Goal: Transaction & Acquisition: Book appointment/travel/reservation

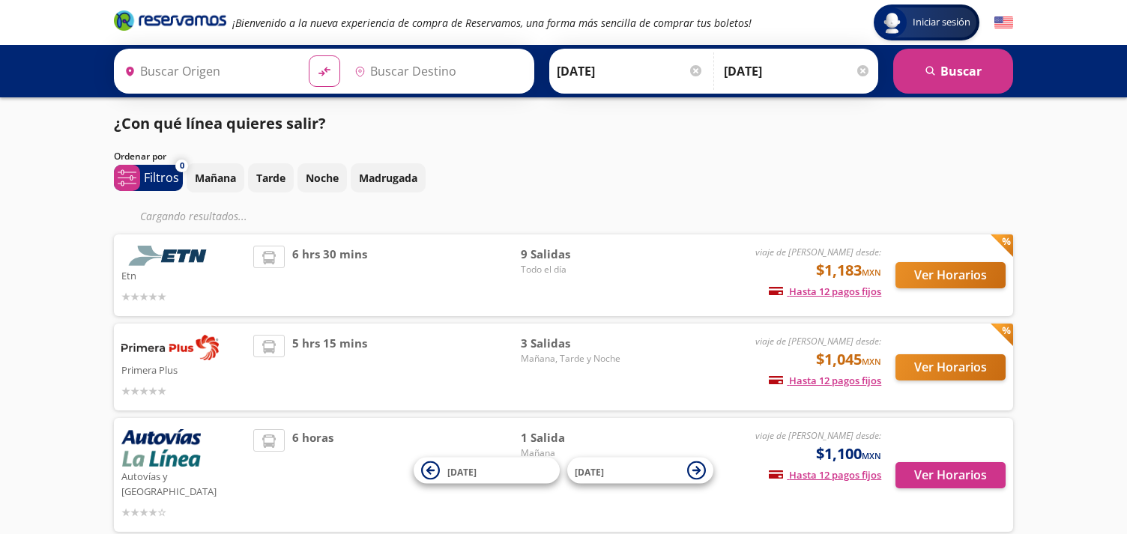
type input "Uruapan, [GEOGRAPHIC_DATA]"
type input "[GEOGRAPHIC_DATA], [GEOGRAPHIC_DATA]"
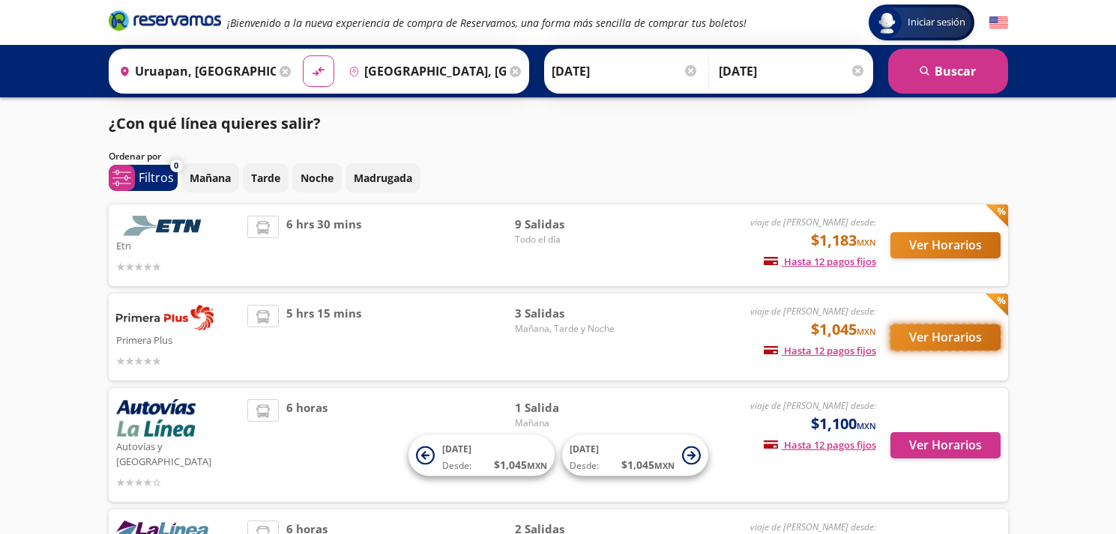
click at [960, 334] on button "Ver Horarios" at bounding box center [945, 337] width 110 height 26
click at [928, 244] on button "Ver Horarios" at bounding box center [945, 245] width 110 height 26
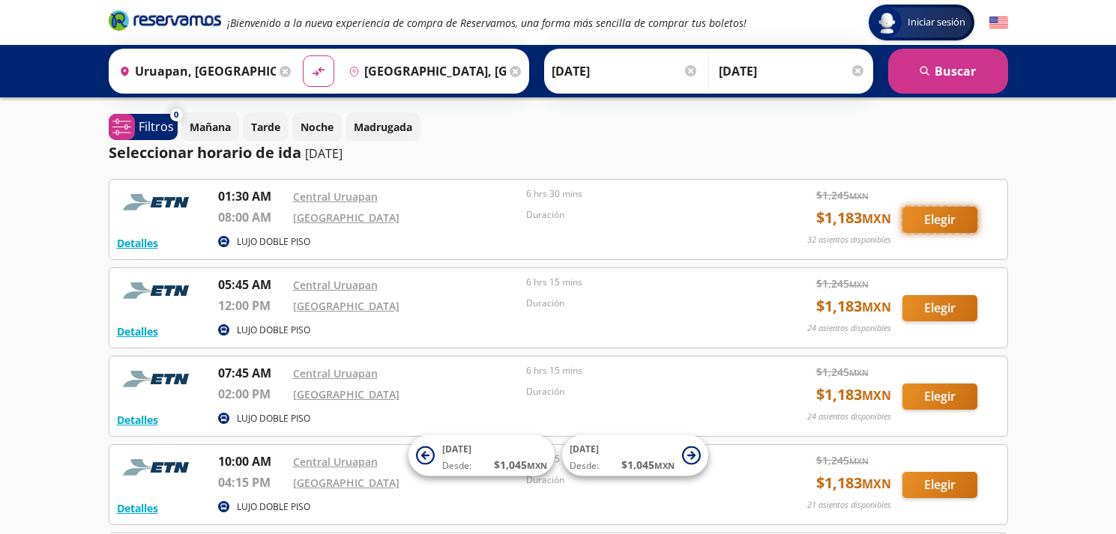
click at [925, 214] on button "Elegir" at bounding box center [939, 220] width 75 height 26
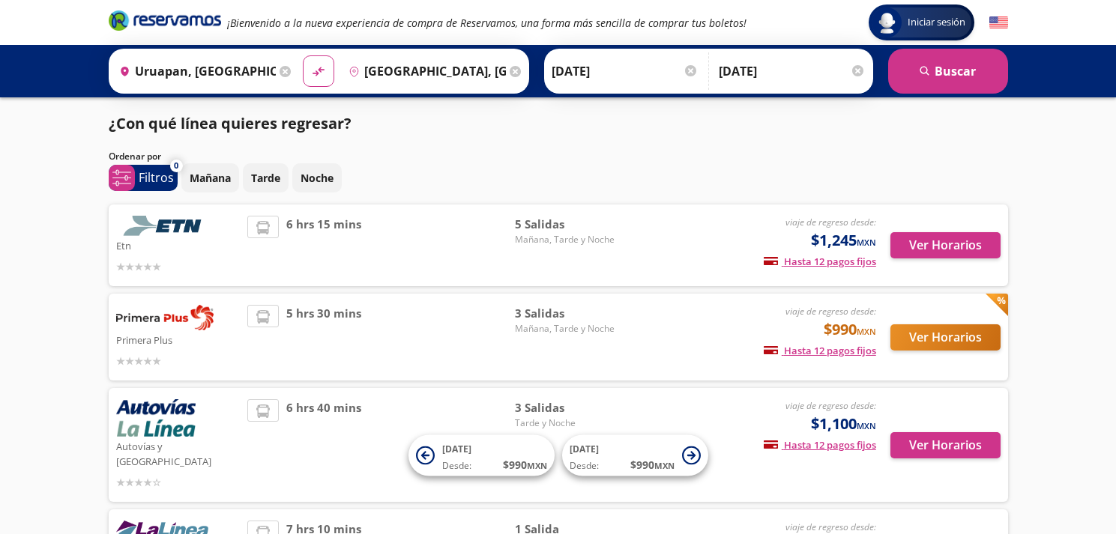
click at [682, 327] on div "viaje de regreso desde: $990 MXN Hasta 12 pagos fijos Pagos fijos en compras ma…" at bounding box center [751, 337] width 248 height 64
click at [918, 336] on button "Ver Horarios" at bounding box center [945, 337] width 110 height 26
click at [964, 237] on button "Ver Horarios" at bounding box center [945, 245] width 110 height 26
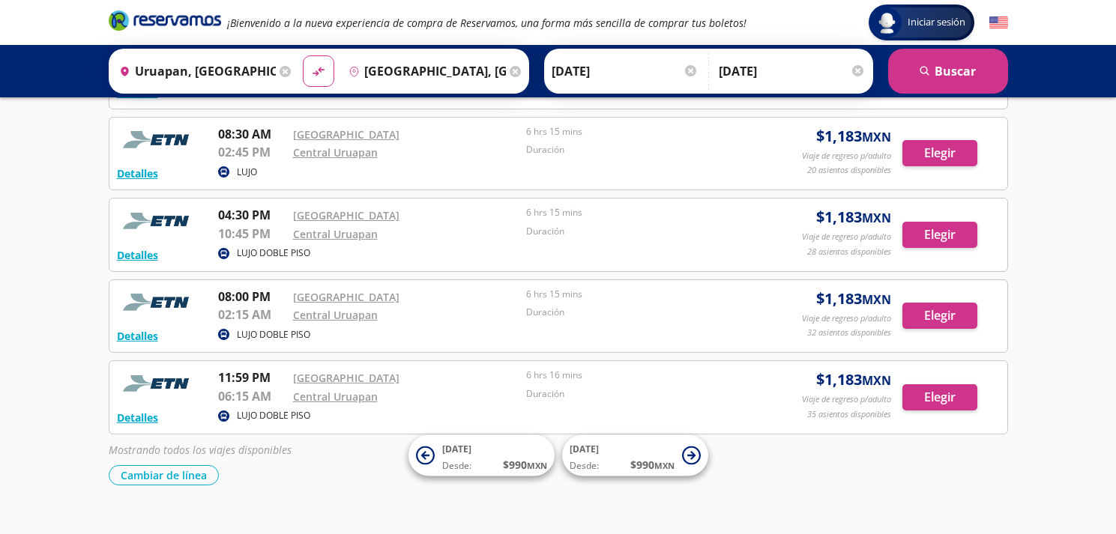
scroll to position [249, 0]
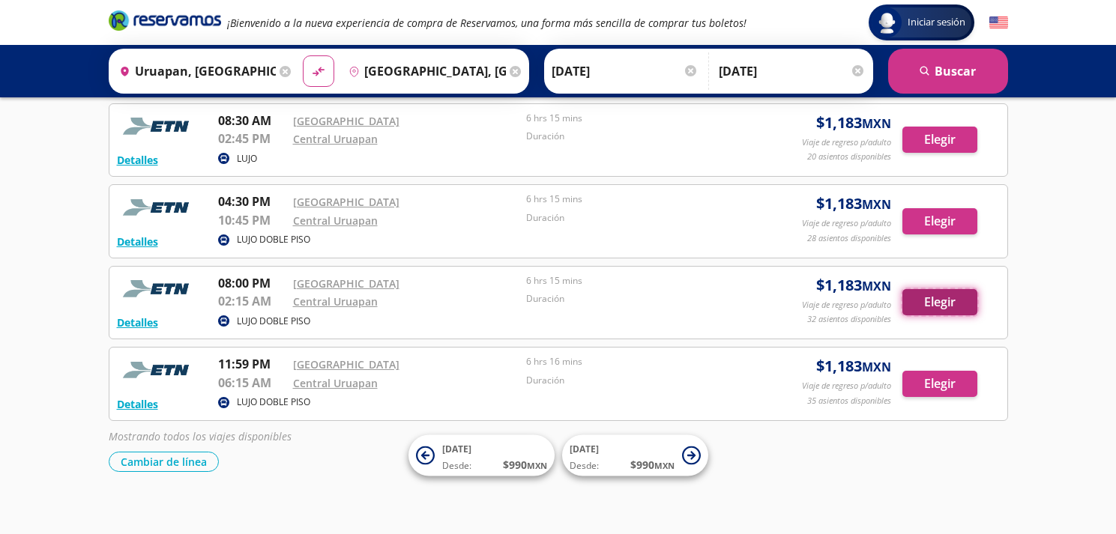
click at [943, 297] on button "Elegir" at bounding box center [939, 302] width 75 height 26
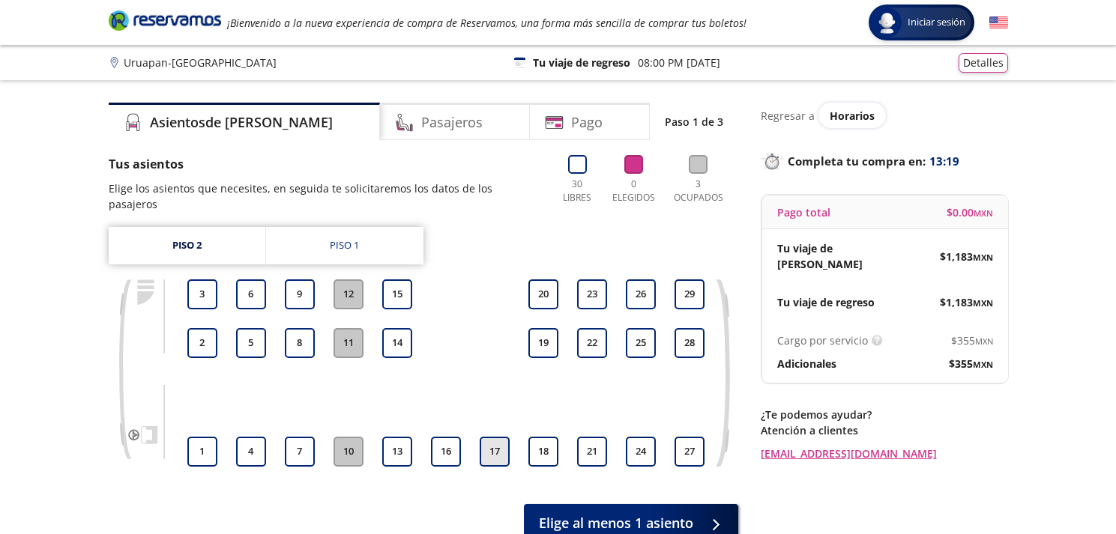
click at [503, 439] on button "17" at bounding box center [495, 452] width 30 height 30
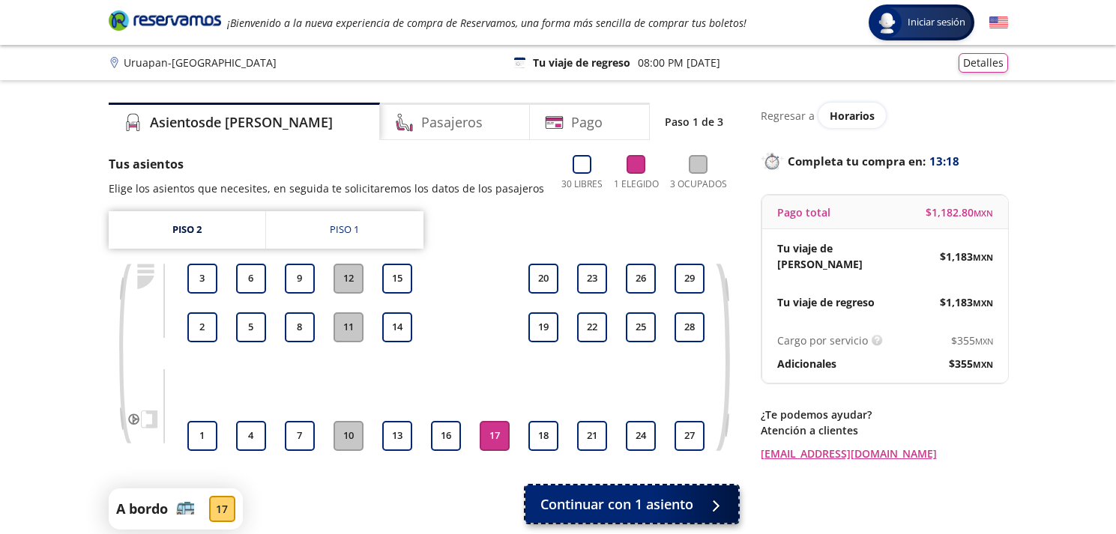
click at [618, 498] on span "Continuar con 1 asiento" at bounding box center [616, 505] width 153 height 20
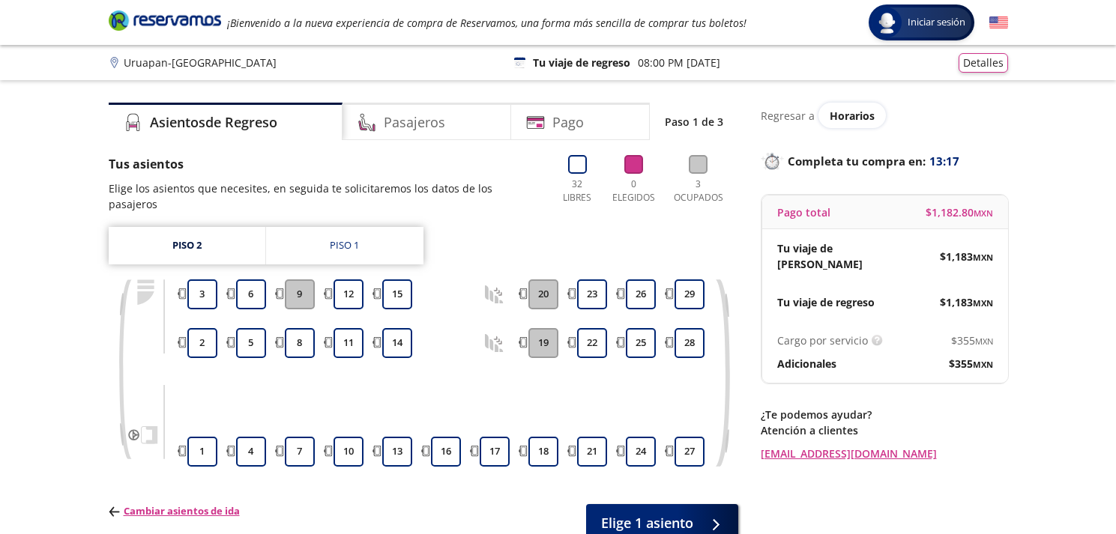
drag, startPoint x: 488, startPoint y: 440, endPoint x: 510, endPoint y: 441, distance: 22.5
click at [495, 440] on button "17" at bounding box center [495, 452] width 30 height 30
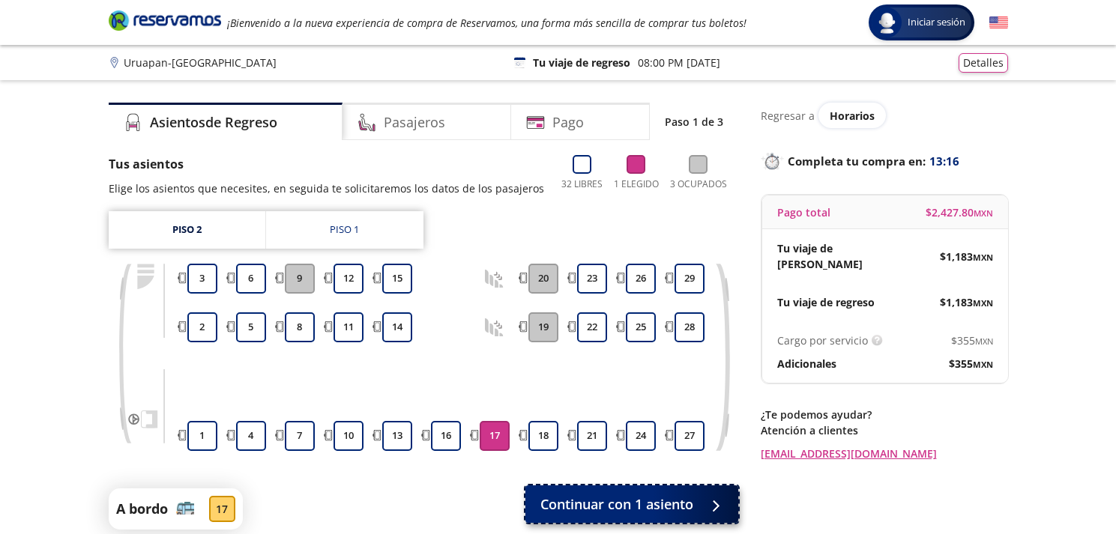
click at [683, 497] on span "Continuar con 1 asiento" at bounding box center [616, 505] width 153 height 20
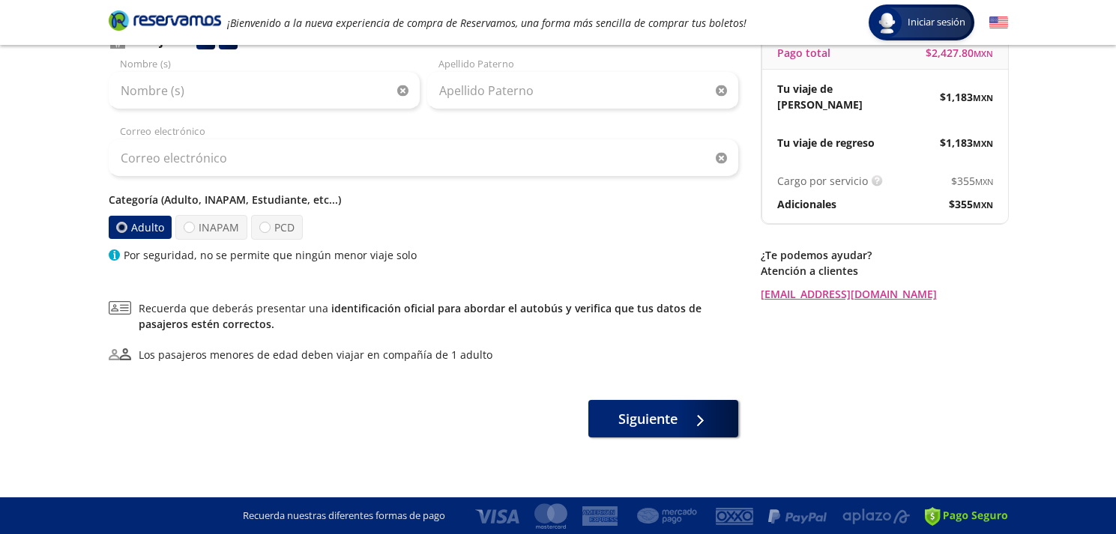
scroll to position [160, 0]
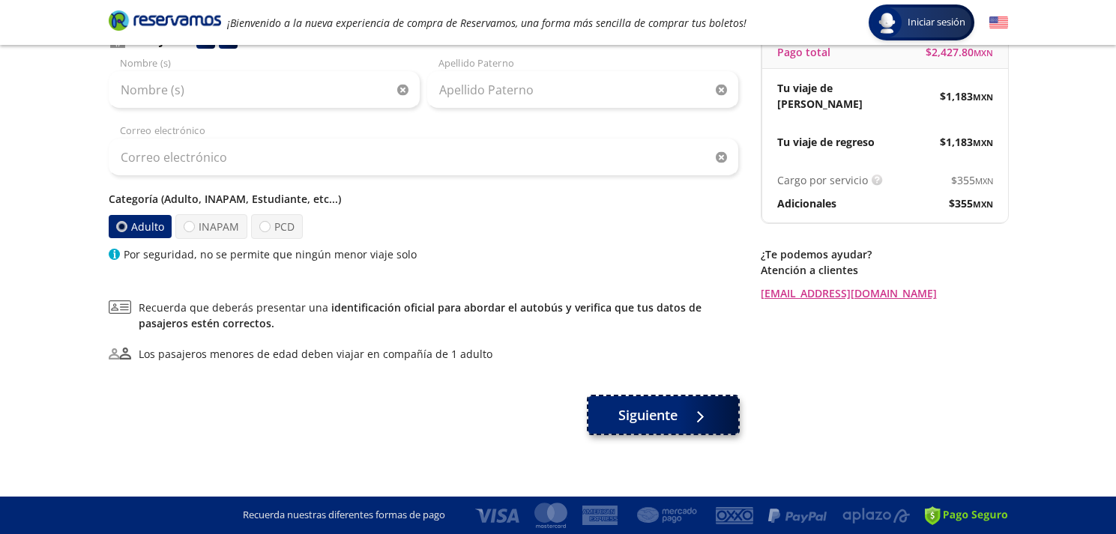
click at [708, 408] on button "Siguiente" at bounding box center [663, 414] width 150 height 37
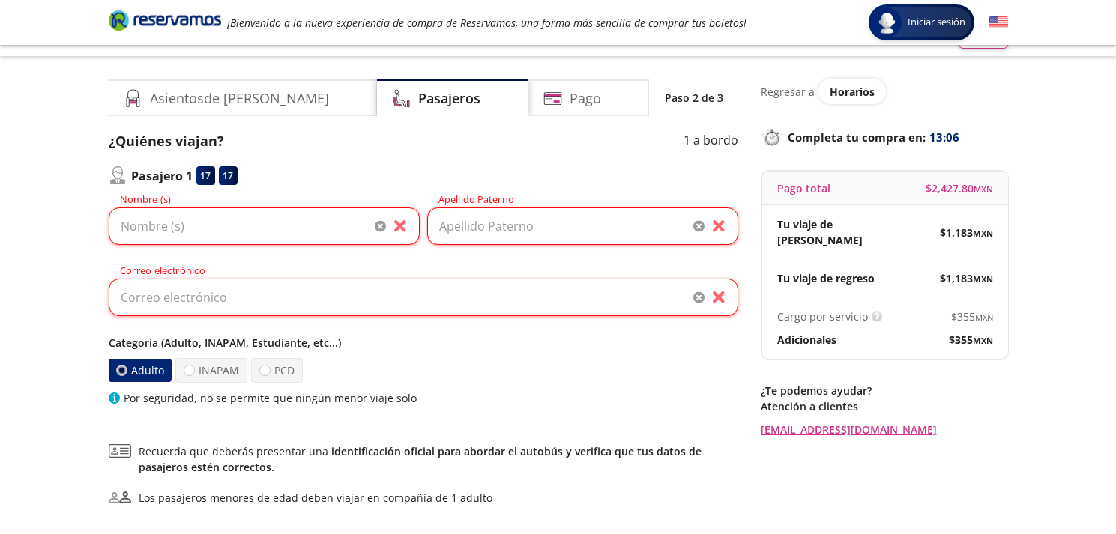
scroll to position [0, 0]
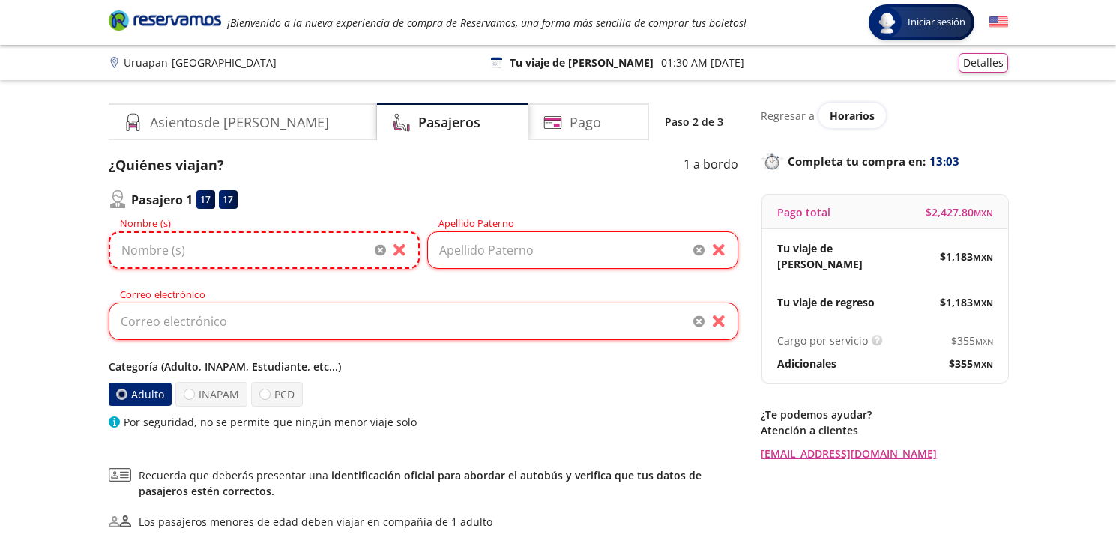
click at [300, 243] on input "Nombre (s)" at bounding box center [264, 250] width 311 height 37
type input "sdasd"
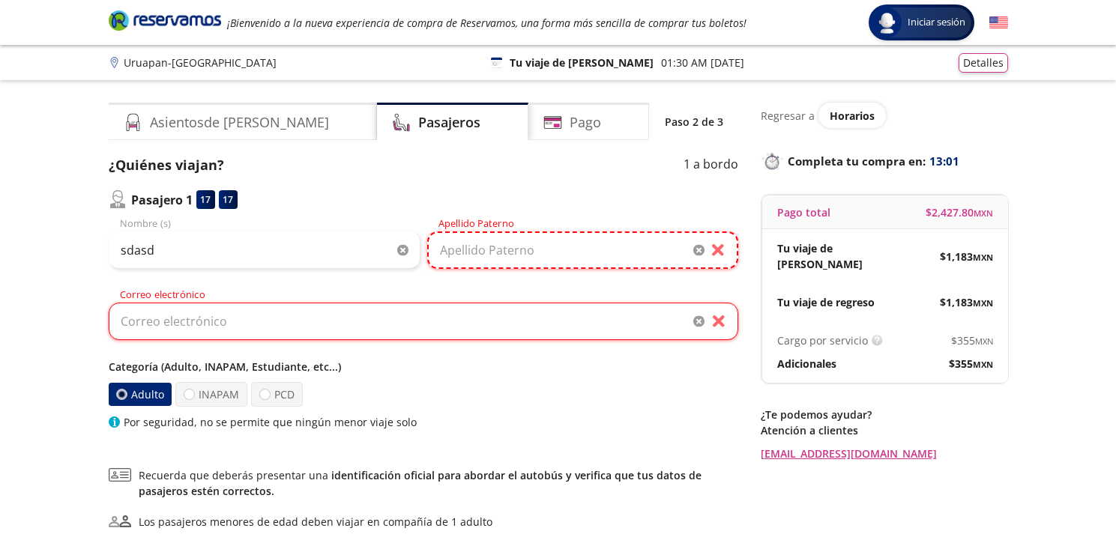
click at [520, 252] on input "Apellido Paterno" at bounding box center [582, 250] width 311 height 37
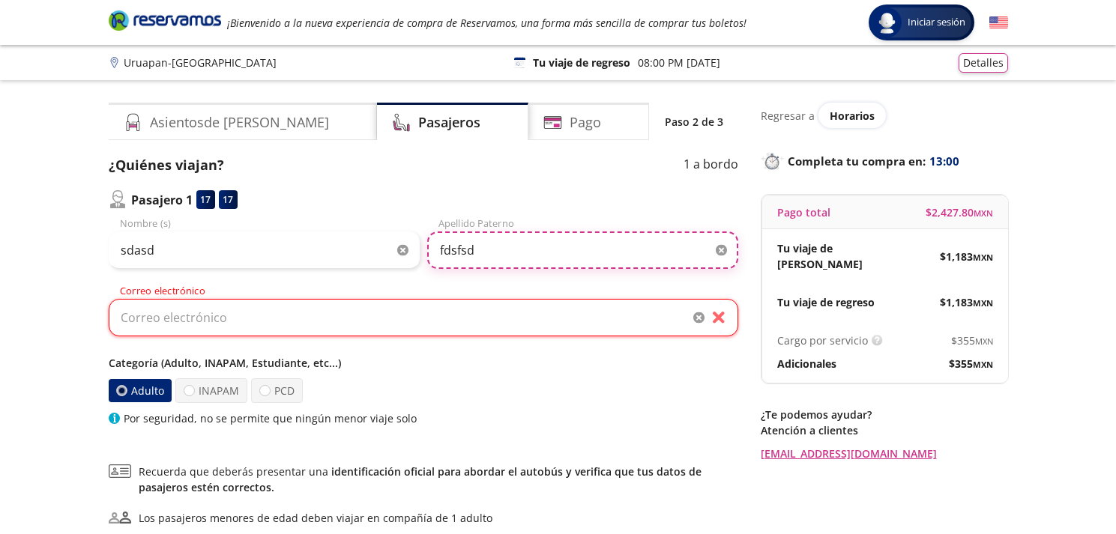
type input "fdsfsd"
click at [440, 328] on input "Correo electrónico" at bounding box center [423, 317] width 629 height 37
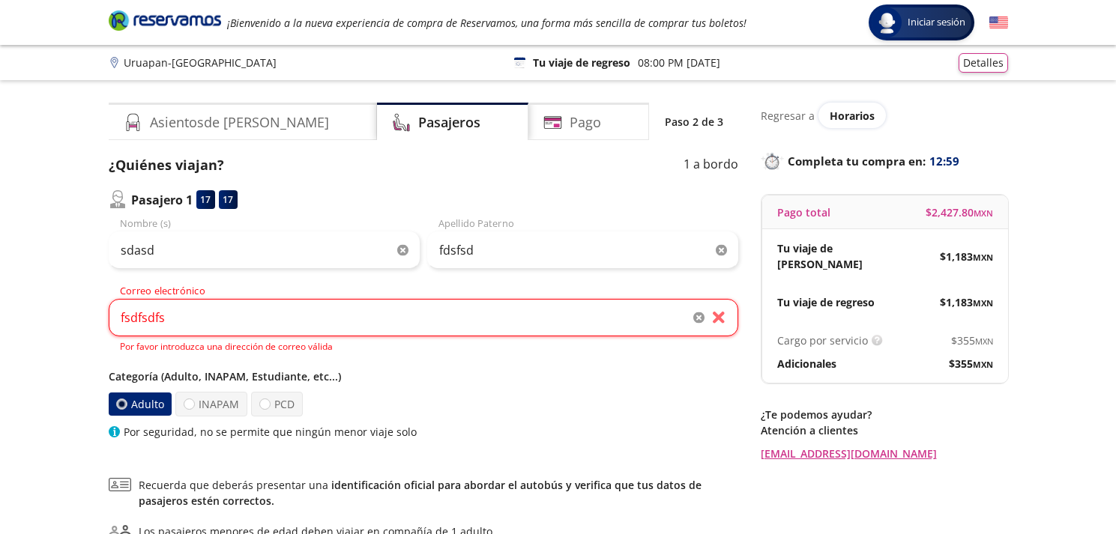
click at [436, 432] on div "Por seguridad, no se permite que ningún menor viaje solo" at bounding box center [423, 432] width 629 height 16
click at [321, 321] on input "fsdfsdfs" at bounding box center [423, 317] width 629 height 37
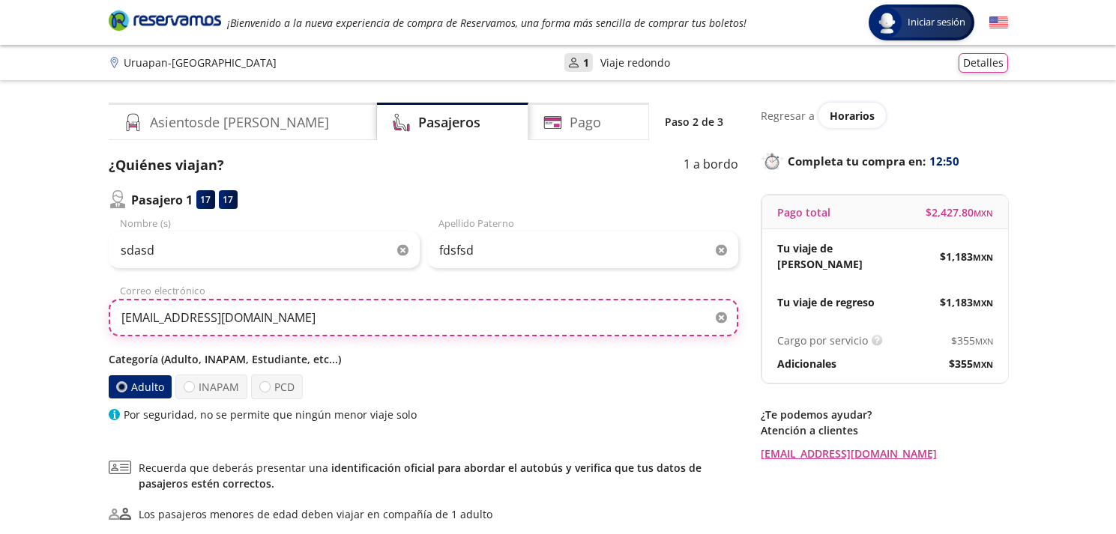
type input "[EMAIL_ADDRESS][DOMAIN_NAME]"
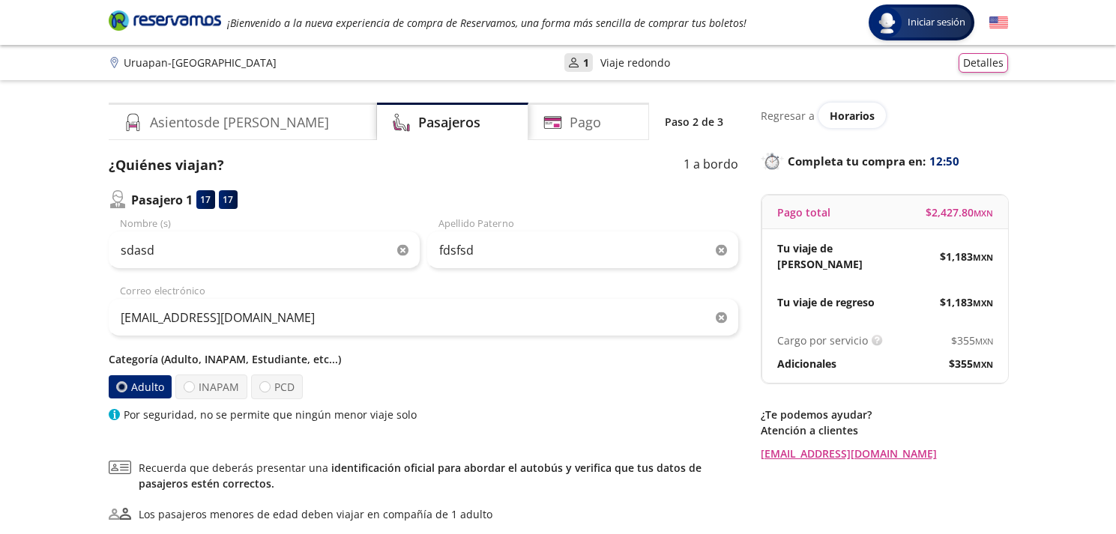
drag, startPoint x: 437, startPoint y: 428, endPoint x: 529, endPoint y: 402, distance: 95.6
click at [503, 410] on div "¿Quiénes viajan? 1 a bordo Pasajero 1 17 17 sdasd Nombre (s) fdsfsd Apellido Pa…" at bounding box center [423, 401] width 629 height 492
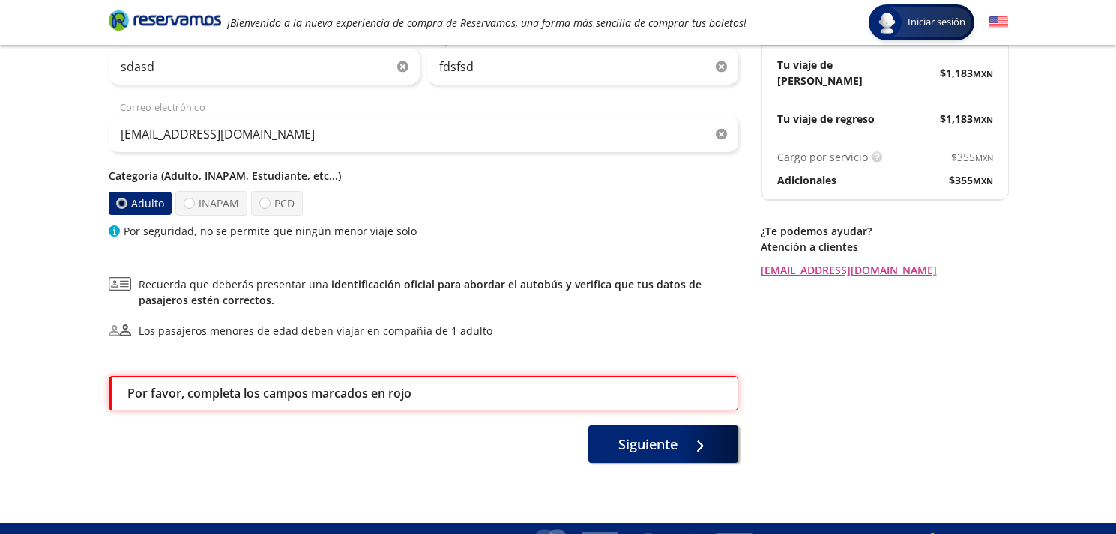
scroll to position [210, 0]
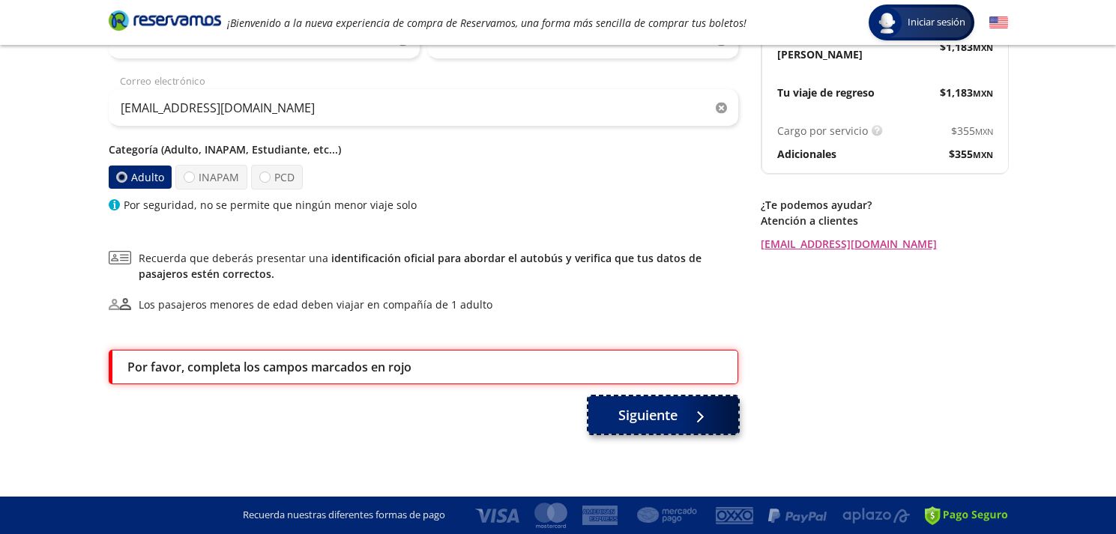
click at [641, 414] on span "Siguiente" at bounding box center [647, 415] width 59 height 20
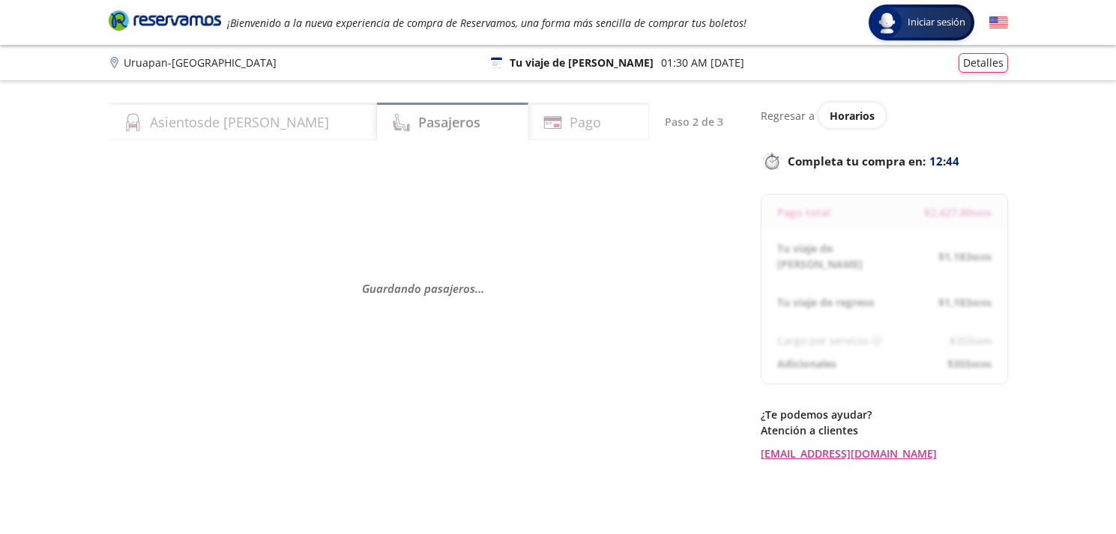
click at [564, 309] on div "Guardando pasajeros . . ." at bounding box center [423, 288] width 629 height 267
click at [553, 257] on div "Guardando pasajeros . . ." at bounding box center [423, 288] width 629 height 267
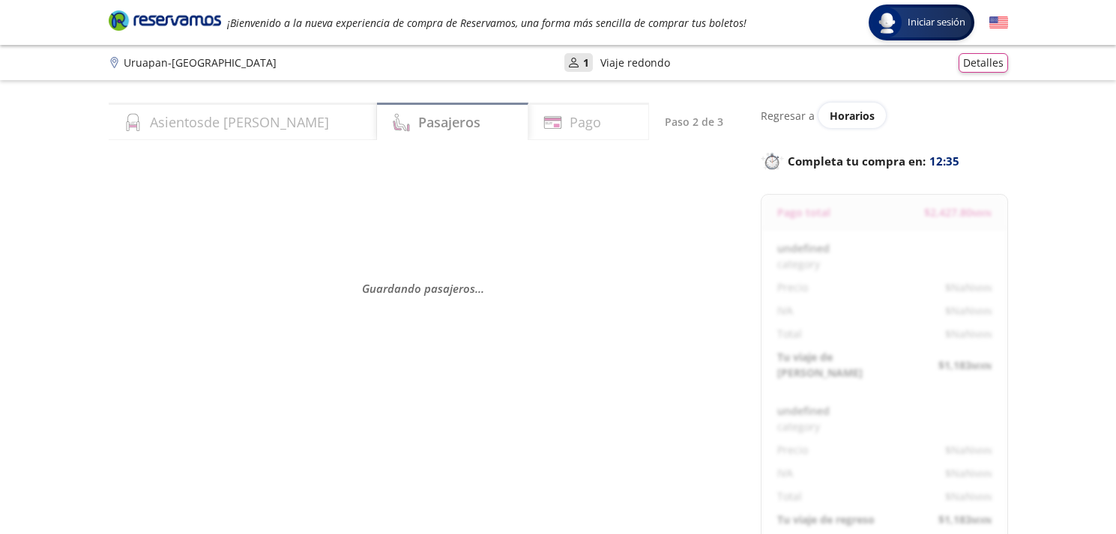
select select "MX"
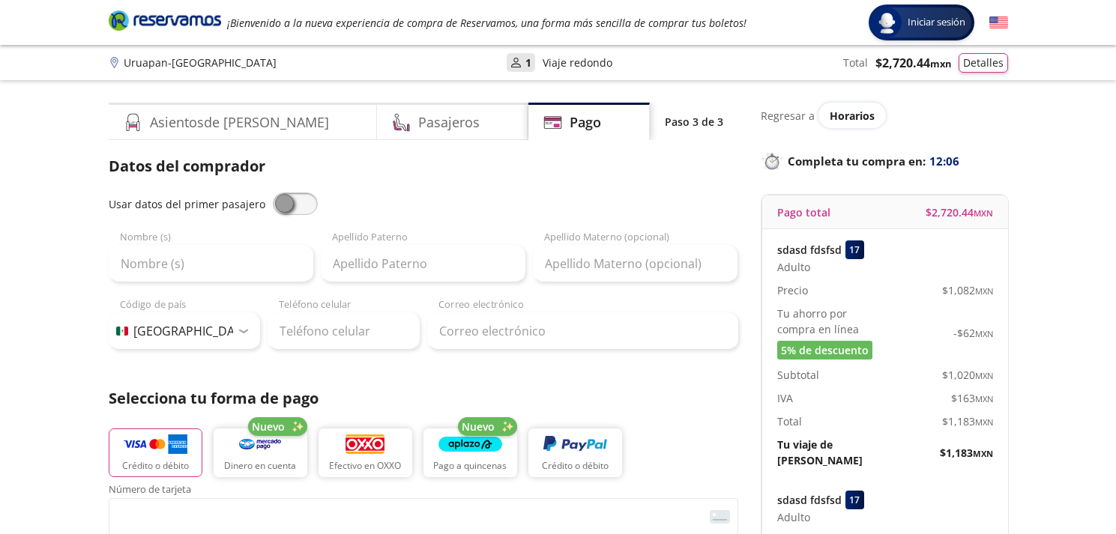
click at [193, 13] on icon "Brand Logo" at bounding box center [165, 20] width 112 height 22
